Goal: Task Accomplishment & Management: Manage account settings

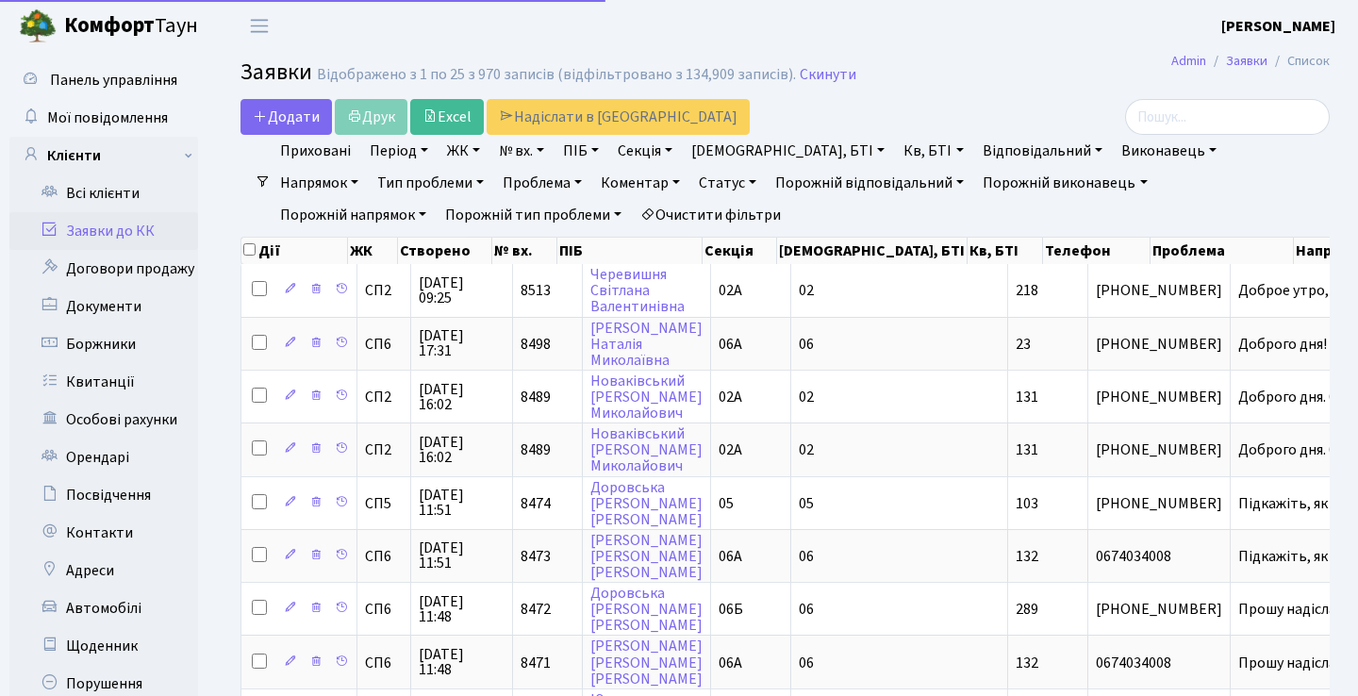
select select "25"
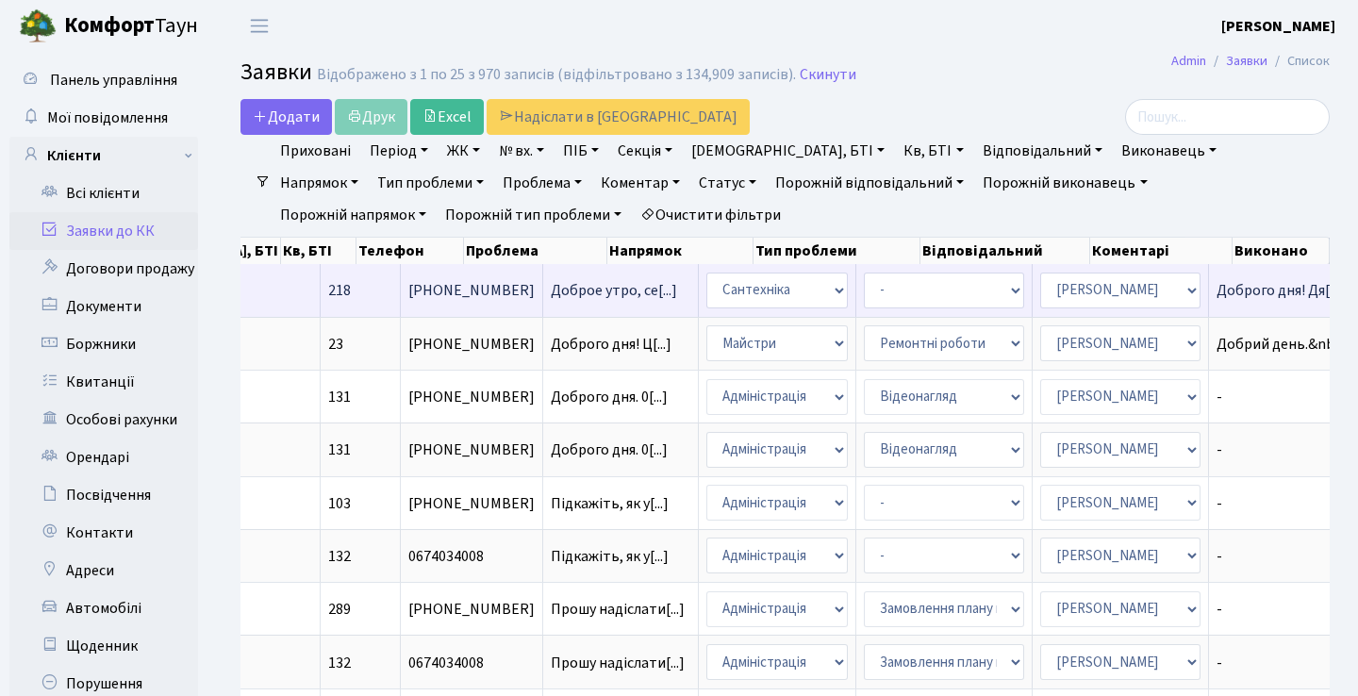
scroll to position [0, 687]
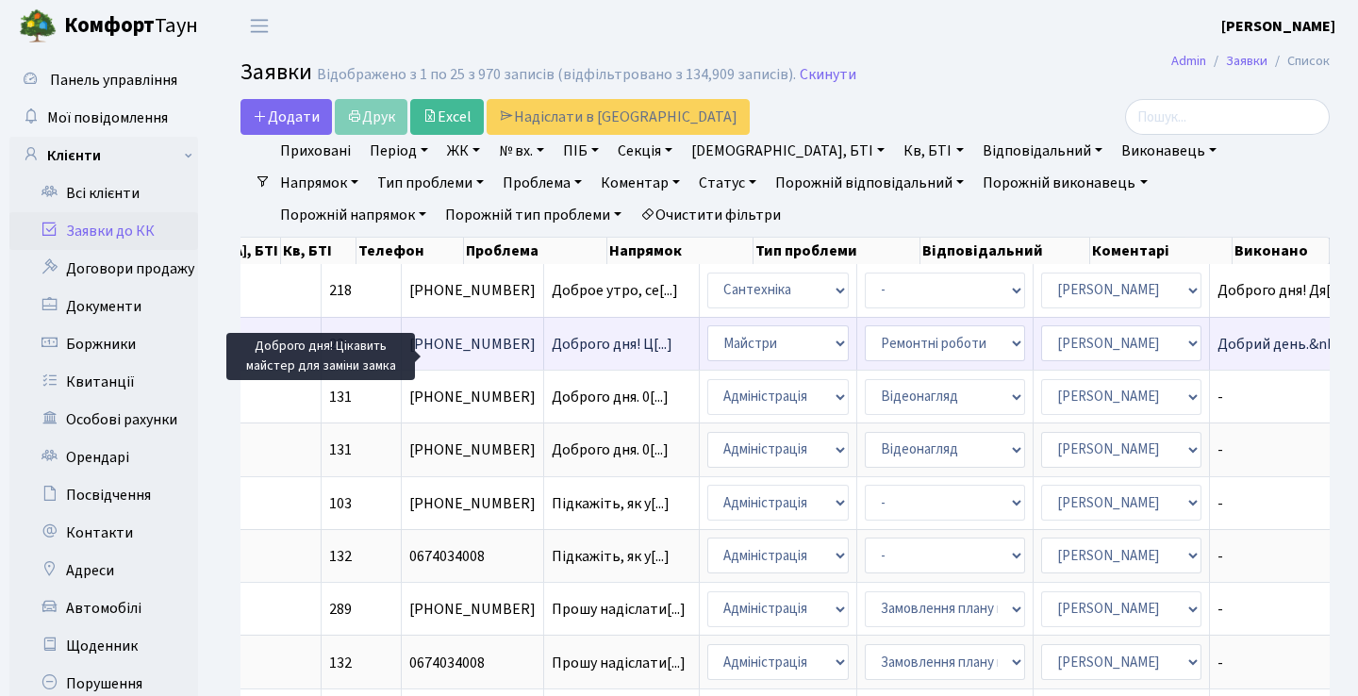
click at [552, 355] on span "Доброго дня! Ц[...]" at bounding box center [612, 344] width 121 height 21
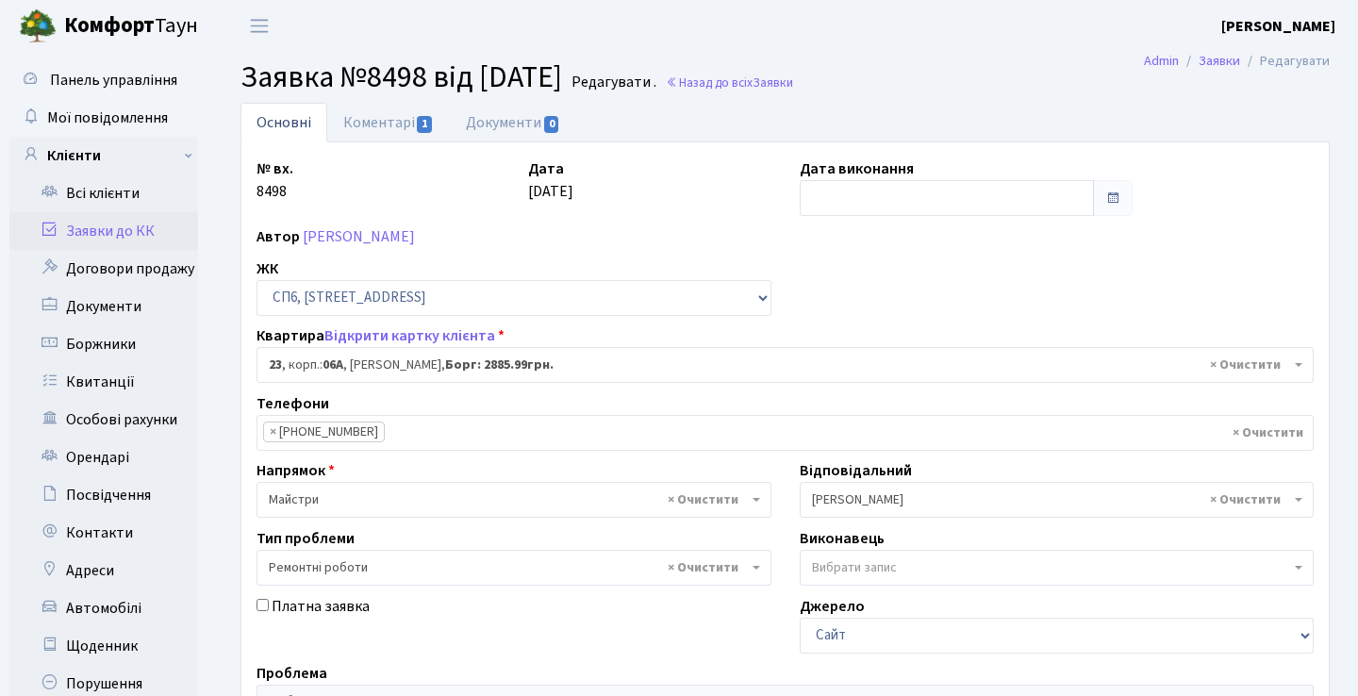
select select "21691"
select select "62"
click at [404, 128] on link "Коментарі 1" at bounding box center [388, 122] width 123 height 39
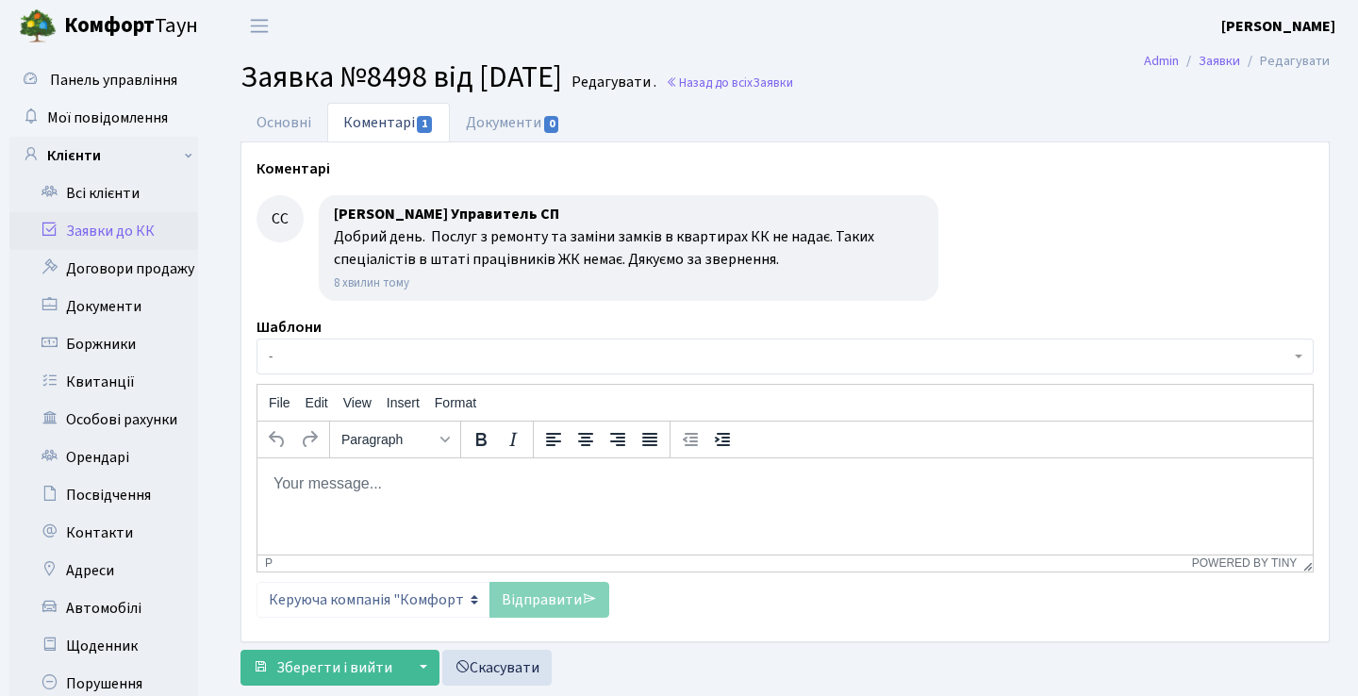
click at [336, 128] on link "Коментарі 1" at bounding box center [388, 122] width 123 height 39
click at [298, 114] on link "Основні" at bounding box center [283, 122] width 87 height 39
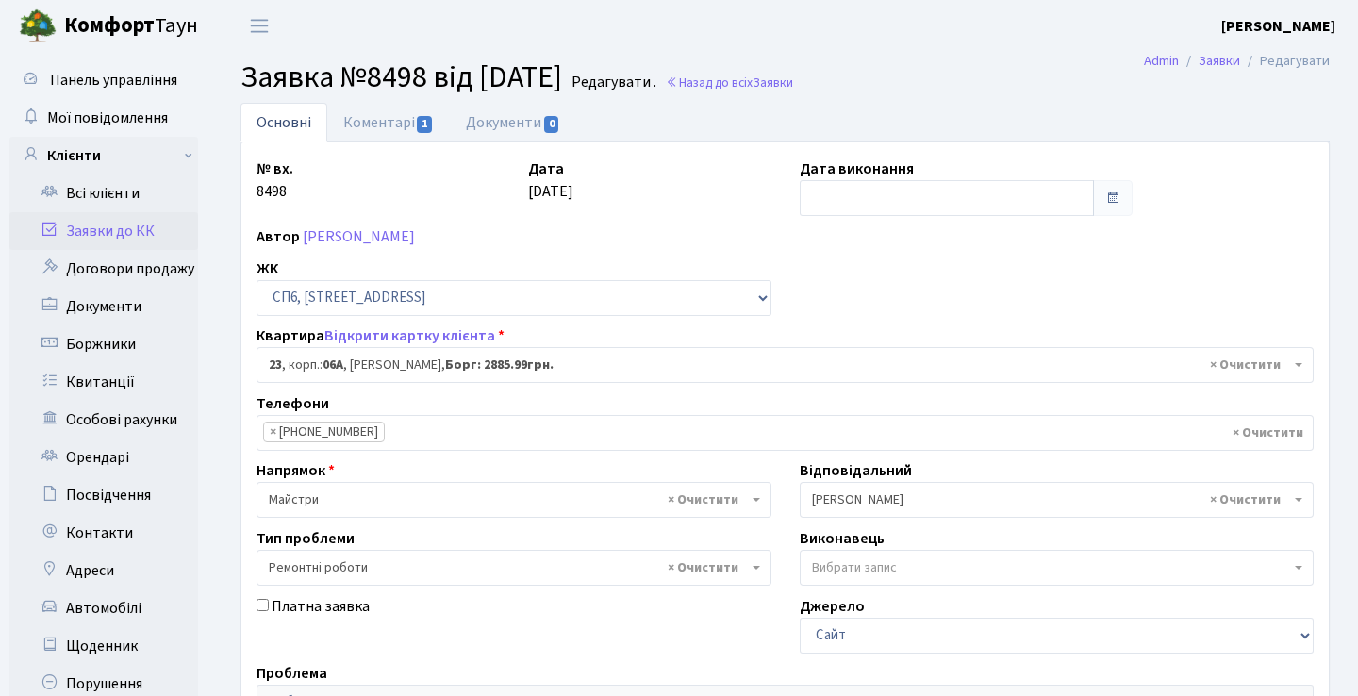
click at [1103, 194] on span at bounding box center [1113, 198] width 40 height 36
click at [1043, 207] on input "text" at bounding box center [947, 198] width 295 height 36
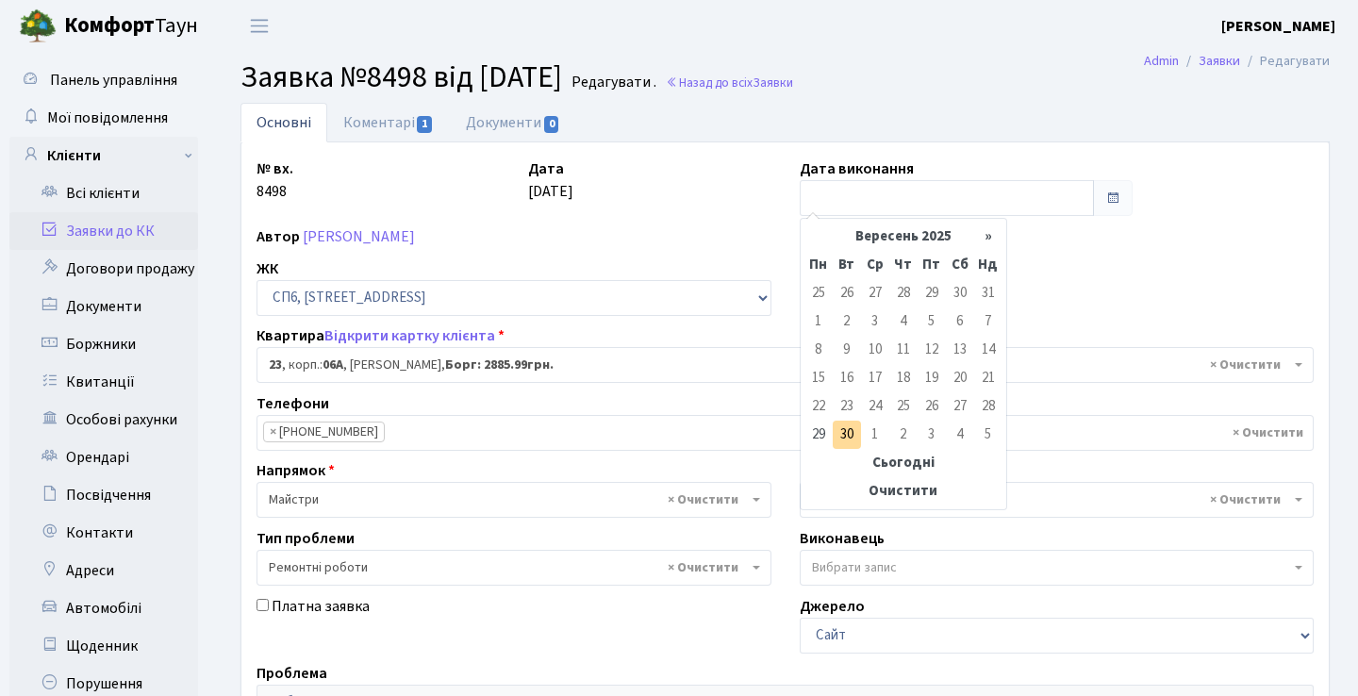
click at [842, 433] on td "30" at bounding box center [847, 435] width 28 height 28
type input "[DATE]"
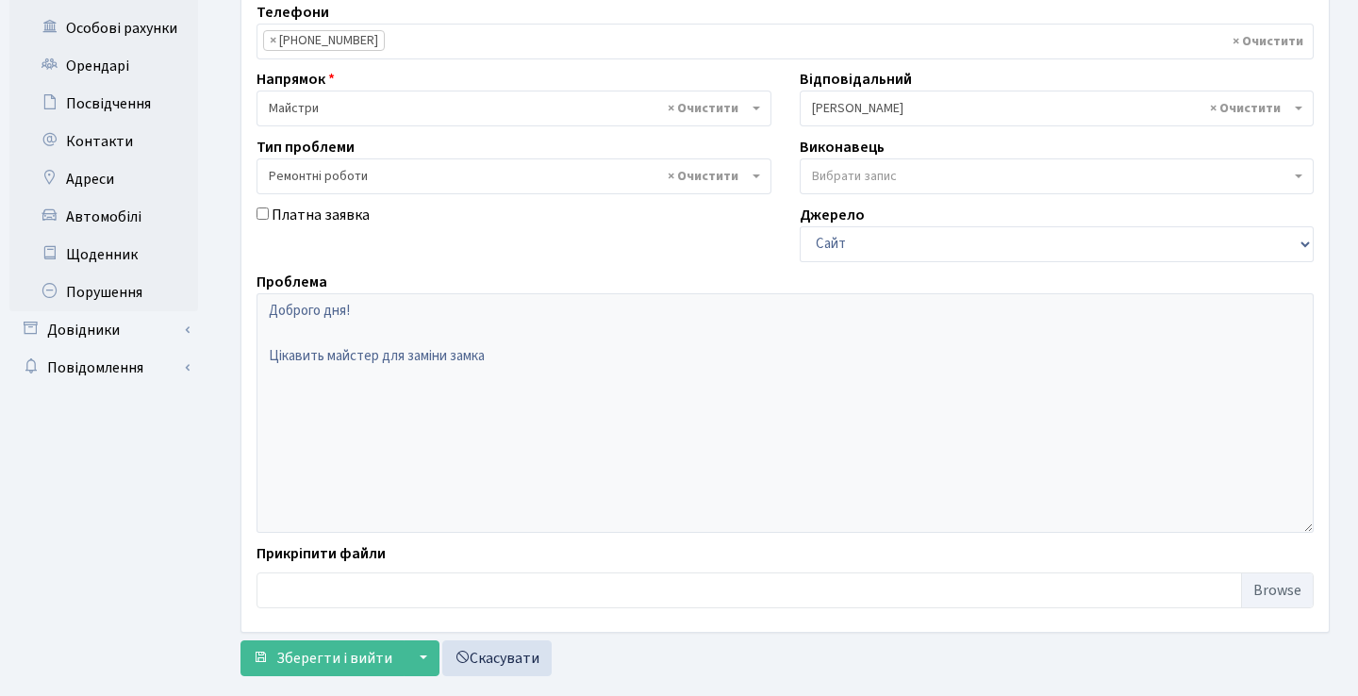
scroll to position [394, 0]
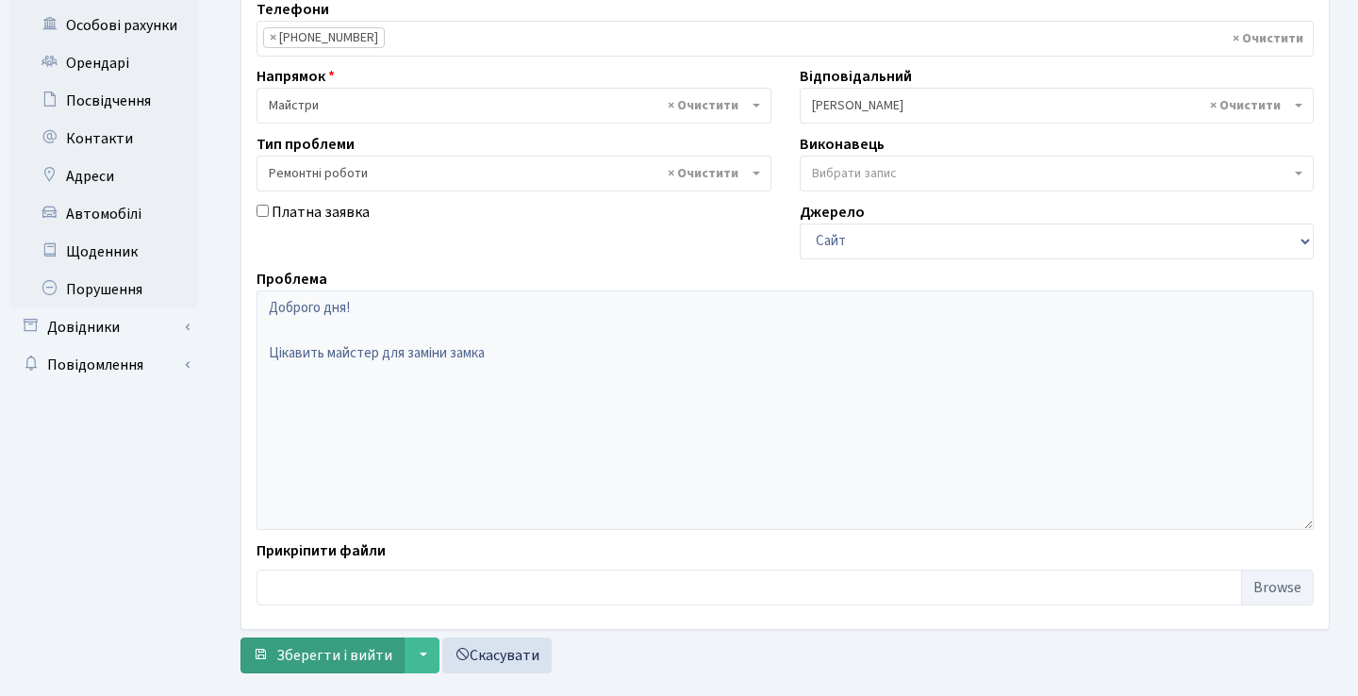
click at [368, 658] on span "Зберегти і вийти" at bounding box center [334, 655] width 116 height 21
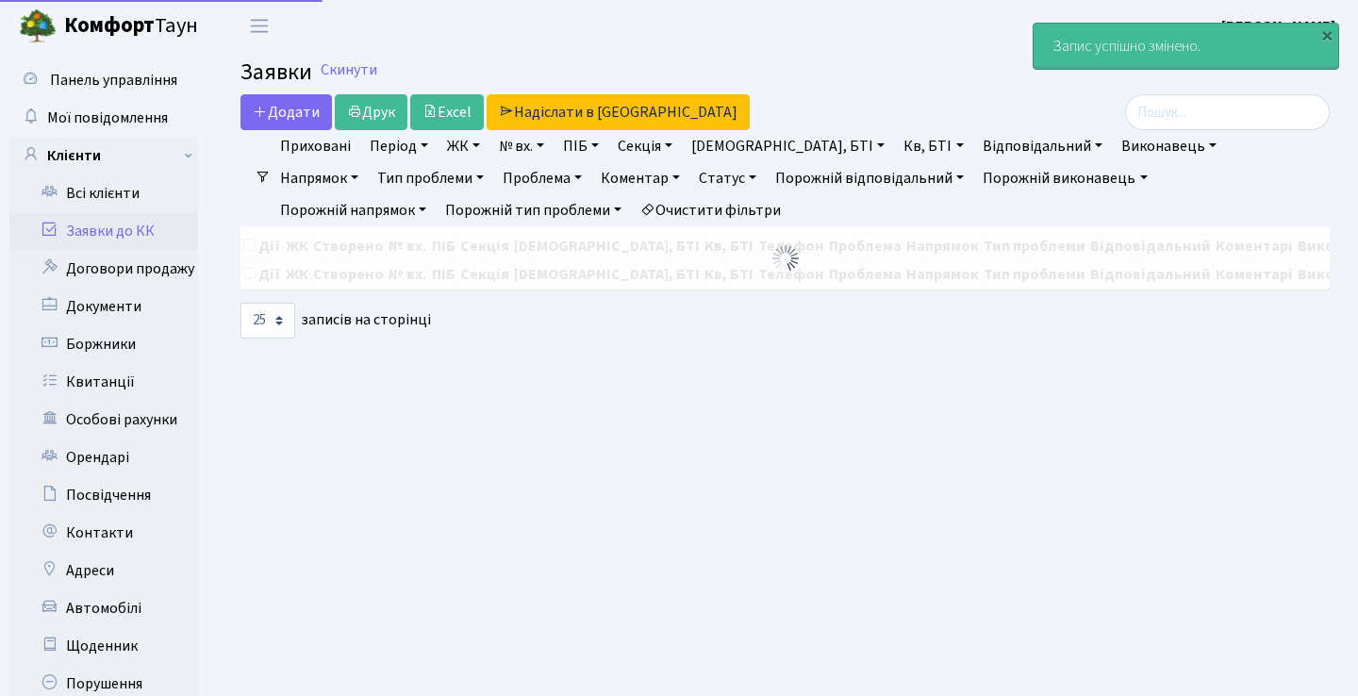
select select "25"
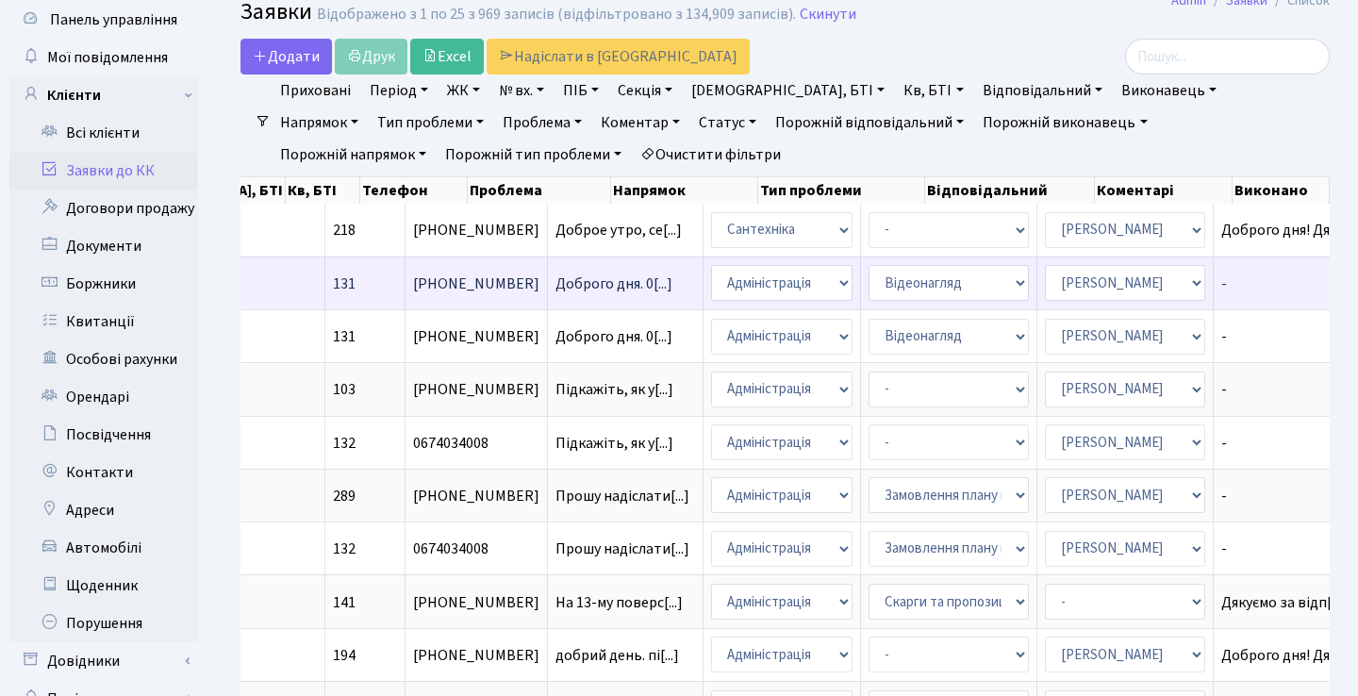
scroll to position [0, 682]
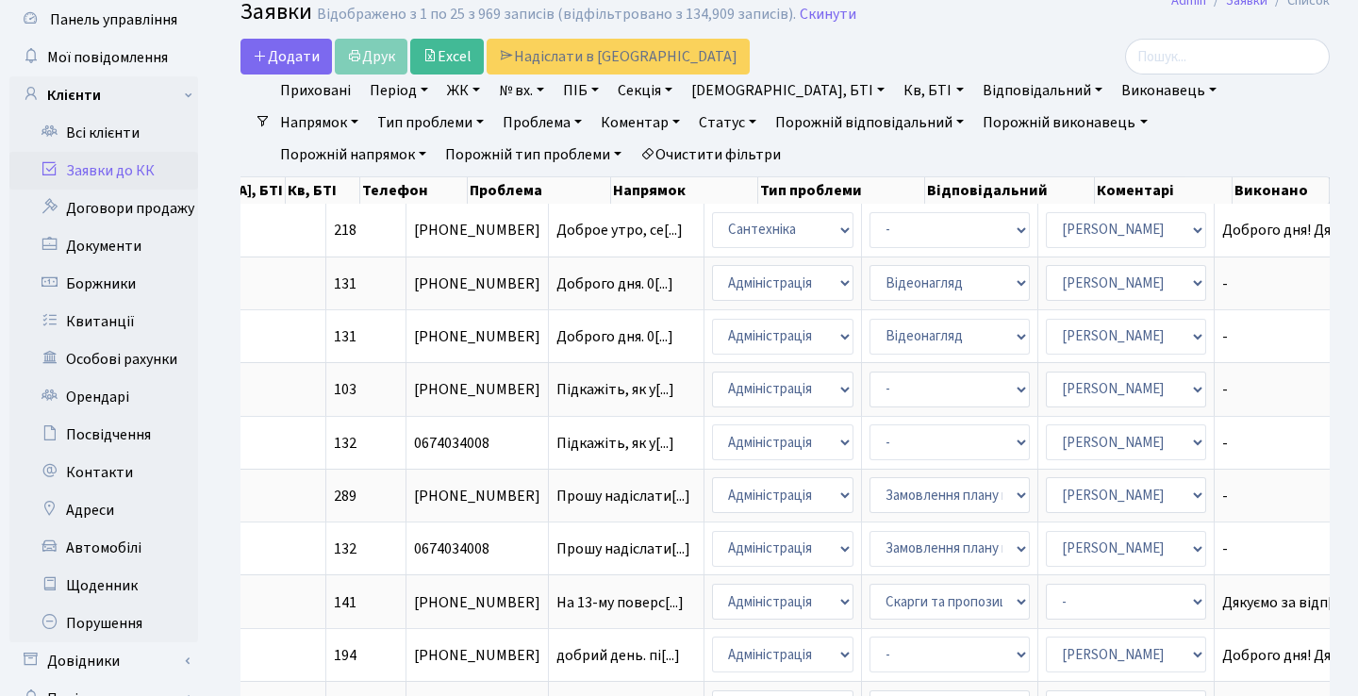
click at [691, 111] on link "Статус" at bounding box center [727, 123] width 73 height 32
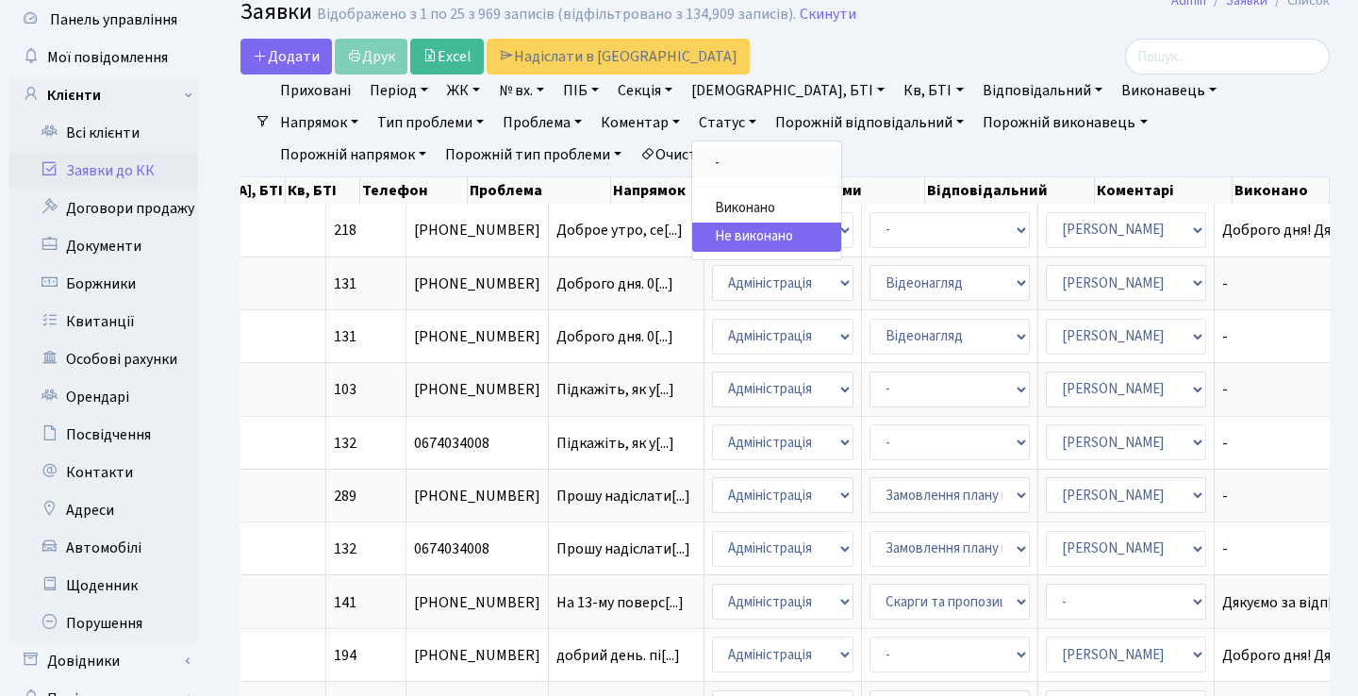
click at [692, 163] on link "-" at bounding box center [766, 163] width 149 height 29
